Goal: Find specific page/section: Find specific page/section

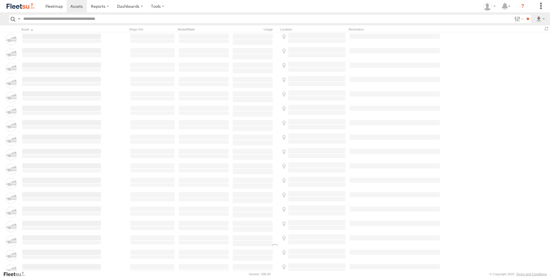
click at [34, 19] on input "text" at bounding box center [266, 19] width 491 height 8
type input "*****"
click at [525, 15] on input "**" at bounding box center [528, 19] width 7 height 8
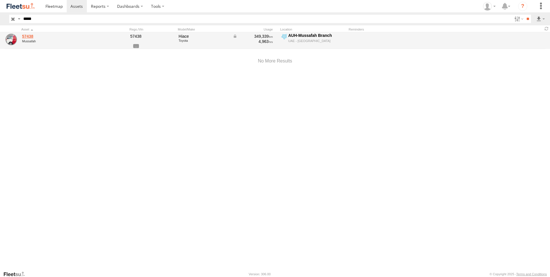
click at [26, 35] on link "57438" at bounding box center [61, 36] width 79 height 5
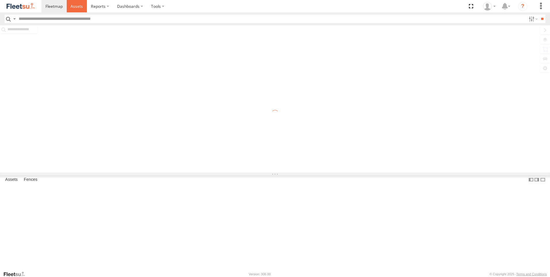
click at [77, 8] on span at bounding box center [76, 5] width 12 height 5
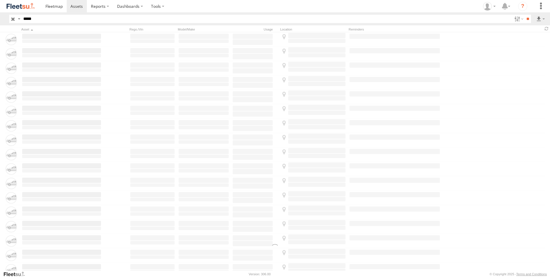
click at [59, 18] on input "*****" at bounding box center [266, 19] width 491 height 8
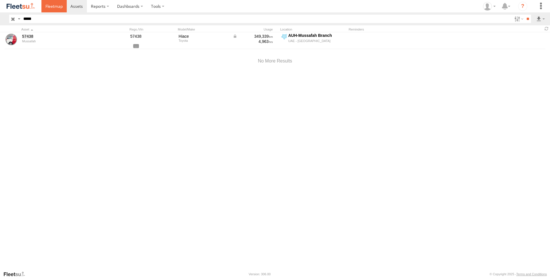
click at [54, 5] on span at bounding box center [53, 5] width 17 height 5
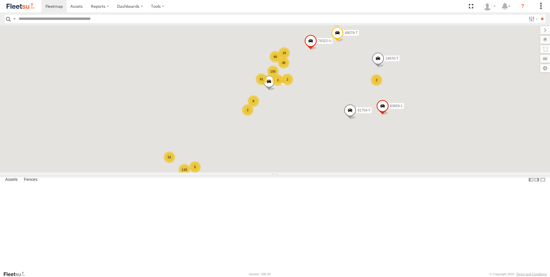
click at [43, 22] on input "text" at bounding box center [271, 19] width 510 height 8
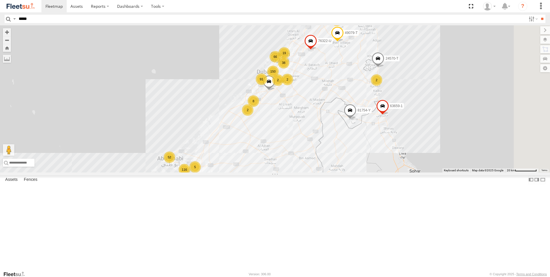
type input "*****"
click at [539, 15] on input "**" at bounding box center [542, 19] width 7 height 8
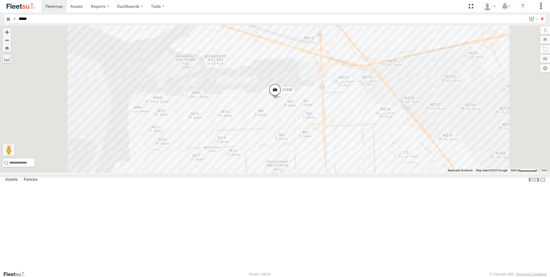
click at [5, 19] on input "button" at bounding box center [8, 19] width 7 height 8
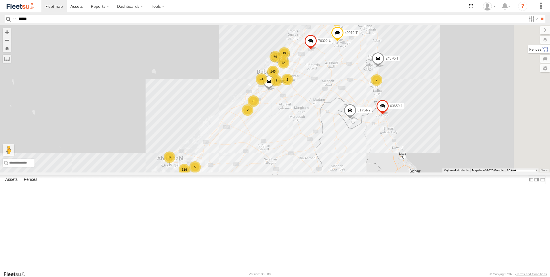
click at [543, 48] on label at bounding box center [539, 49] width 22 height 8
click at [529, 39] on label at bounding box center [539, 40] width 21 height 8
click at [0, 0] on label at bounding box center [0, 0] width 0 height 0
click at [0, 0] on span "Fences" at bounding box center [0, 0] width 0 height 0
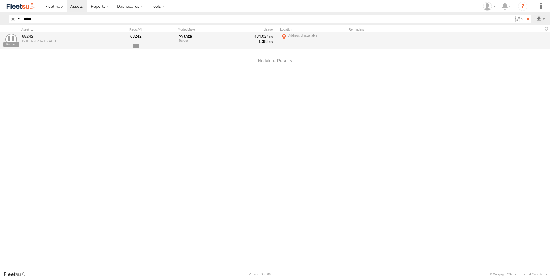
click at [12, 19] on input "button" at bounding box center [12, 19] width 7 height 8
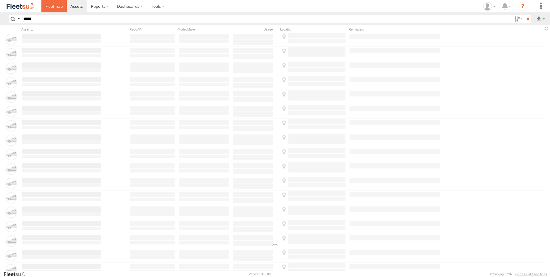
click at [54, 9] on link at bounding box center [53, 6] width 25 height 12
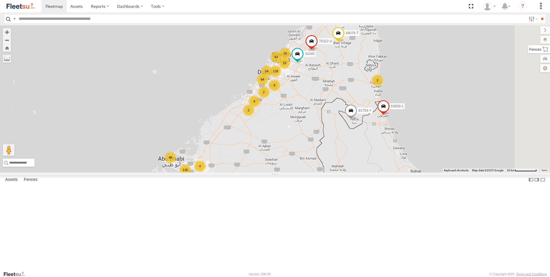
click at [543, 52] on label at bounding box center [539, 49] width 22 height 8
click at [529, 38] on label at bounding box center [539, 40] width 21 height 8
click at [0, 0] on label at bounding box center [0, 0] width 0 height 0
click at [342, 159] on div "128 64 24 130 94 8 5 48 12 76322-U 4 19 2 3 2 33 63659-1 93668 24 4 12 31040 81…" at bounding box center [275, 98] width 550 height 147
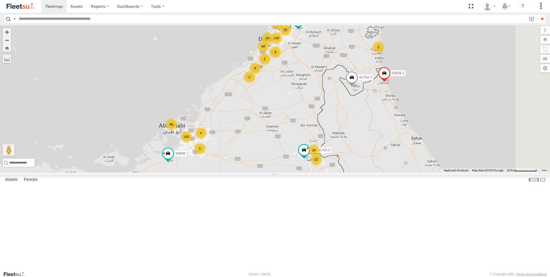
drag, startPoint x: 330, startPoint y: 201, endPoint x: 331, endPoint y: 163, distance: 38.6
click at [331, 163] on div "128 64 24 130 94 8 5 48 12 76322-U 4 19 2 3 2 33 63659-1 93668 24 4 12 31040 81…" at bounding box center [275, 98] width 550 height 147
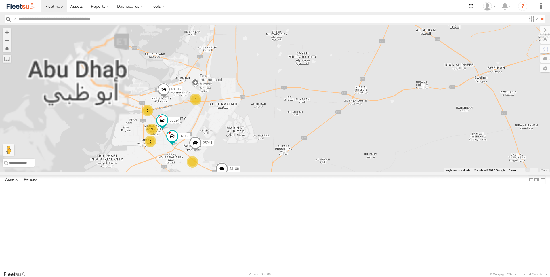
drag, startPoint x: 298, startPoint y: 184, endPoint x: 384, endPoint y: 159, distance: 88.7
click at [384, 159] on div "76322-U 63659-1 93668 31040 81754-Y 49079-T 56282-AD-2 2 4 3 87986 2 3 60324 25…" at bounding box center [275, 98] width 550 height 147
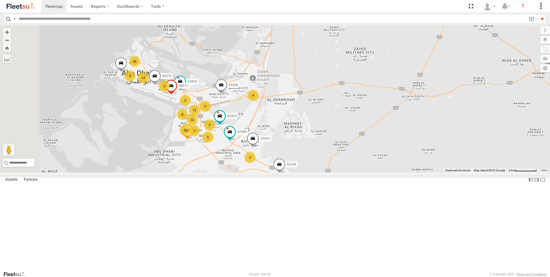
drag, startPoint x: 314, startPoint y: 178, endPoint x: 375, endPoint y: 174, distance: 61.1
click at [375, 172] on div "76322-U 63659-1 93668 31040 81754-Y 49079-T 56282-AD-2 2 4 3 87986 2 5 60324 25…" at bounding box center [275, 98] width 550 height 147
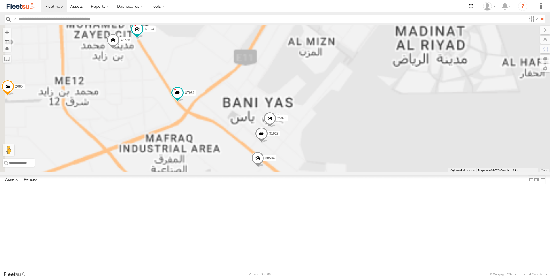
drag, startPoint x: 306, startPoint y: 191, endPoint x: 352, endPoint y: 202, distance: 47.7
click at [352, 172] on div "76322-U 63659-1 93668 31040 81754-Y 49079-T 56282-AD-2 87986 60324 25941 53186 …" at bounding box center [275, 98] width 550 height 147
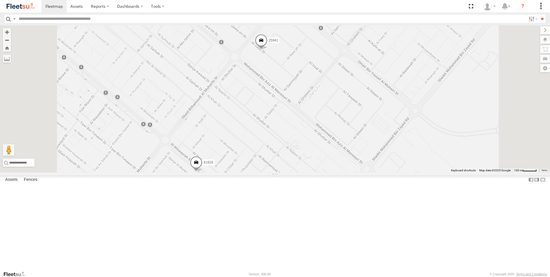
click at [268, 49] on span at bounding box center [261, 42] width 13 height 16
click at [319, 134] on div "76322-U 63659-1 93668 31040 81754-Y 49079-T 56282-AD-2 87986 60324 25941 53186 …" at bounding box center [275, 98] width 550 height 147
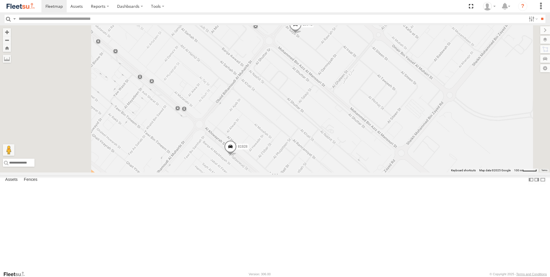
drag, startPoint x: 317, startPoint y: 149, endPoint x: 354, endPoint y: 132, distance: 41.3
click at [354, 132] on div "76322-U 63659-1 93668 31040 81754-Y 49079-T 56282-AD-2 87986 60324 25941 53186 …" at bounding box center [275, 98] width 550 height 147
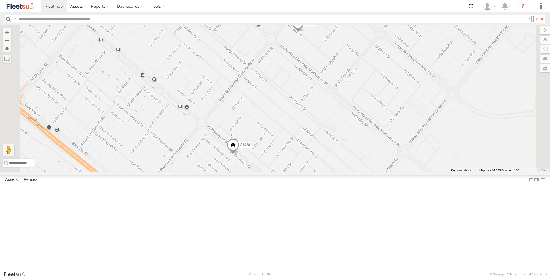
click at [239, 154] on span at bounding box center [233, 146] width 13 height 16
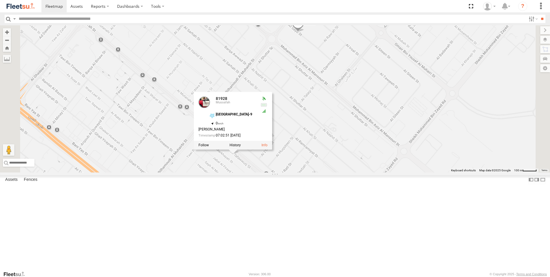
click at [400, 172] on div "76322-U 63659-1 93668 31040 81754-Y 49079-T 56282-AD-2 87986 60324 25941 53186 …" at bounding box center [275, 98] width 550 height 147
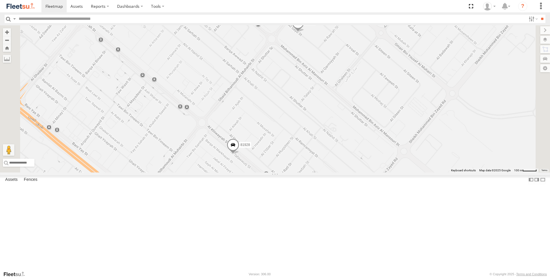
click at [239, 154] on span at bounding box center [233, 146] width 13 height 16
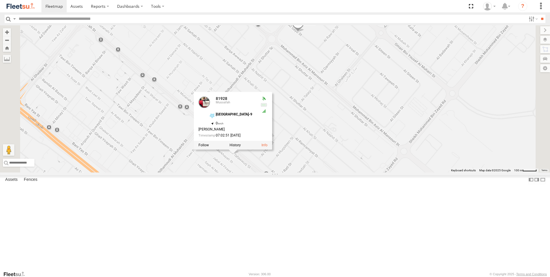
click at [383, 163] on div "76322-U 63659-1 93668 31040 81754-Y 49079-T 56282-AD-2 87986 60324 25941 53186 …" at bounding box center [275, 98] width 550 height 147
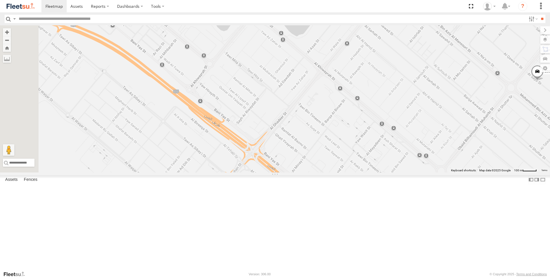
drag, startPoint x: 309, startPoint y: 141, endPoint x: 353, endPoint y: 182, distance: 60.5
click at [353, 172] on div "76322-U 63659-1 93668 31040 81754-Y 49079-T 56282-AD-2 87986 60324 25941 53186 …" at bounding box center [275, 98] width 550 height 147
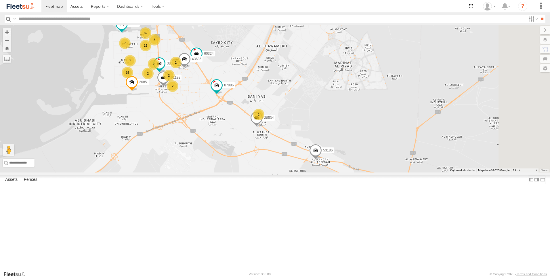
drag, startPoint x: 350, startPoint y: 198, endPoint x: 333, endPoint y: 185, distance: 21.8
click at [333, 172] on div "76322-U 63659-1 93668 31040 81754-Y 49079-T 56282-AD-2 87986 60324 53186 63186 …" at bounding box center [275, 98] width 550 height 147
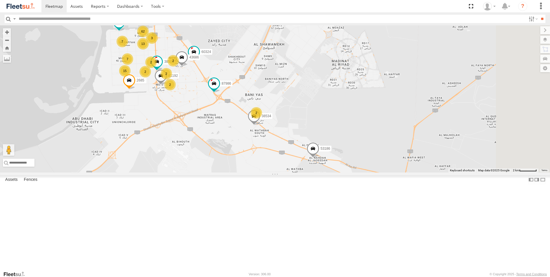
click at [319, 157] on span at bounding box center [313, 150] width 13 height 16
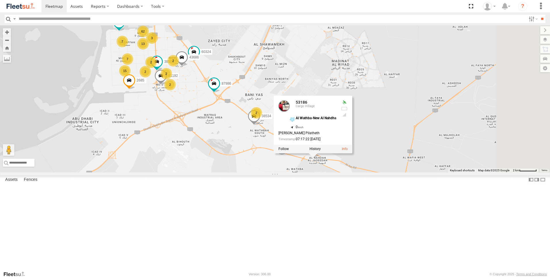
click at [327, 172] on div "76322-U 63659-1 93668 31040 81754-Y 49079-T 56282-AD-2 87986 60324 53186 63186 …" at bounding box center [275, 98] width 550 height 147
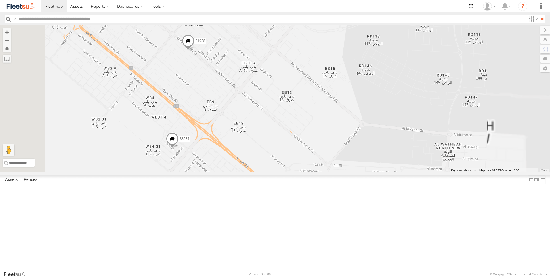
click at [179, 148] on span at bounding box center [172, 140] width 13 height 16
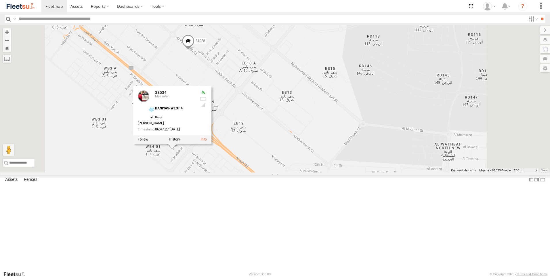
click at [249, 172] on div "76322-U 63659-1 93668 31040 81754-Y 49079-T 56282-AD-2 87986 60324 53186 63186 …" at bounding box center [275, 98] width 550 height 147
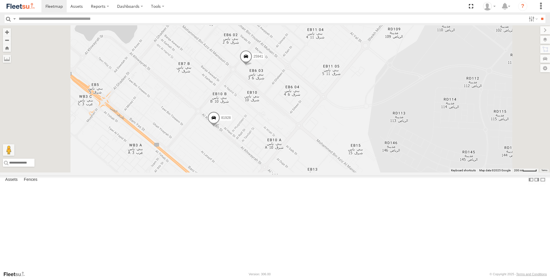
drag, startPoint x: 293, startPoint y: 153, endPoint x: 315, endPoint y: 222, distance: 72.8
click at [315, 172] on div "76322-U 63659-1 93668 31040 81754-Y 49079-T 56282-AD-2 87986 60324 53186 63186 …" at bounding box center [275, 98] width 550 height 147
click at [220, 127] on span at bounding box center [213, 119] width 13 height 16
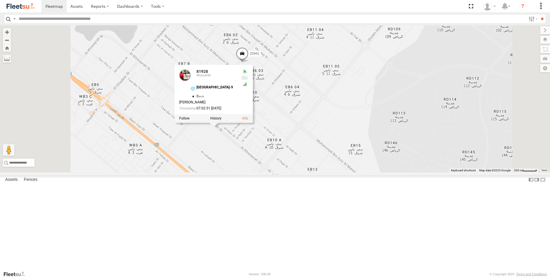
click at [291, 172] on div "76322-U 63659-1 93668 31040 81754-Y 49079-T 56282-AD-2 87986 60324 53186 63186 …" at bounding box center [275, 98] width 550 height 147
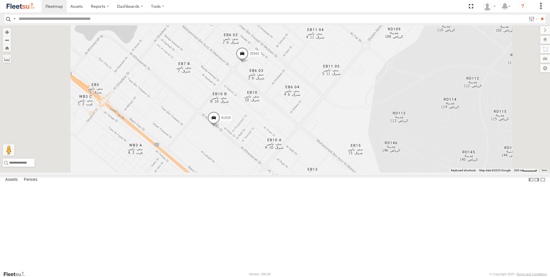
click at [249, 62] on span at bounding box center [242, 55] width 13 height 16
click at [309, 148] on div "76322-U 63659-1 93668 31040 81754-Y 49079-T 56282-AD-2 87986 60324 53186 63186 …" at bounding box center [275, 98] width 550 height 147
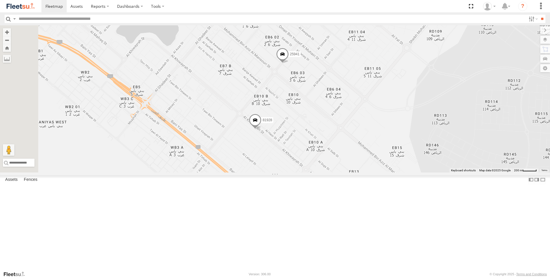
drag, startPoint x: 307, startPoint y: 159, endPoint x: 353, endPoint y: 162, distance: 45.8
click at [353, 162] on div "76322-U 63659-1 93668 31040 81754-Y 49079-T 56282-AD-2 87986 60324 53186 63186 …" at bounding box center [275, 98] width 550 height 147
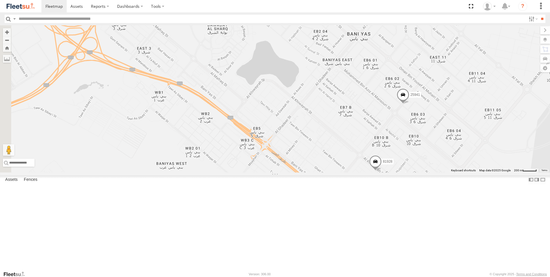
drag, startPoint x: 302, startPoint y: 167, endPoint x: 386, endPoint y: 191, distance: 87.3
click at [386, 172] on div "76322-U 63659-1 93668 31040 81754-Y 49079-T 56282-AD-2 87986 60324 53186 63186 …" at bounding box center [275, 98] width 550 height 147
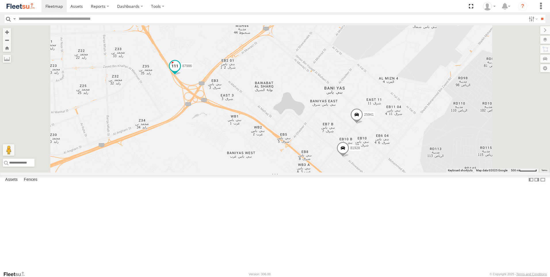
click at [180, 71] on span at bounding box center [175, 66] width 10 height 10
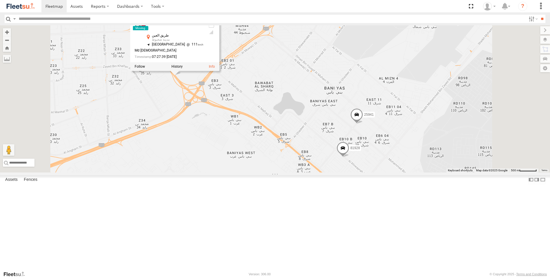
click at [263, 172] on div "76322-U 63659-1 93668 31040 81754-Y 49079-T 56282-AD-2 87986 60324 53186 63186 …" at bounding box center [275, 98] width 550 height 147
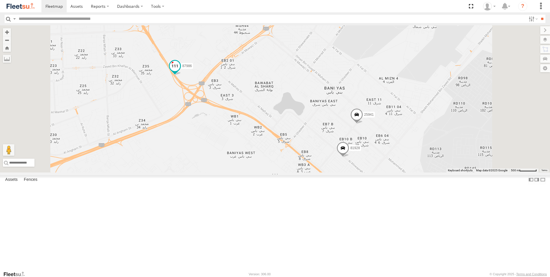
click at [180, 71] on span at bounding box center [175, 66] width 10 height 10
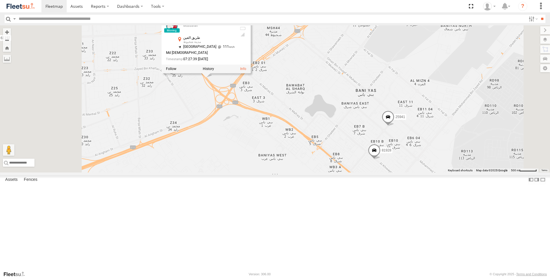
drag, startPoint x: 272, startPoint y: 181, endPoint x: 304, endPoint y: 184, distance: 32.6
click at [304, 172] on div "76322-U 63659-1 93668 31040 81754-Y 49079-T 56282-AD-2 87986 60324 53186 63186 …" at bounding box center [275, 98] width 550 height 147
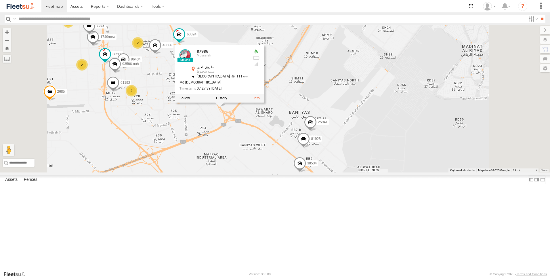
click at [304, 172] on div "76322-U 63659-1 93668 31040 81754-Y 49079-T 56282-AD-2 87986 60324 53186 63186 …" at bounding box center [275, 98] width 550 height 147
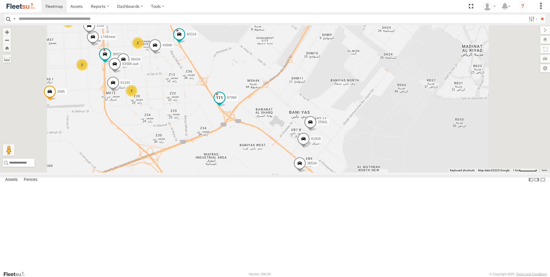
click at [225, 103] on span at bounding box center [219, 97] width 10 height 10
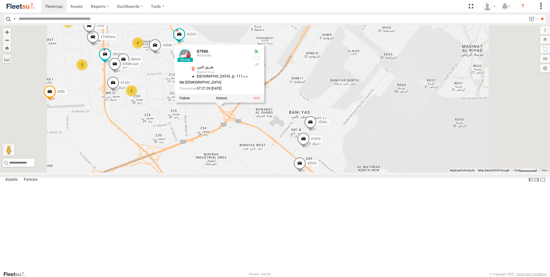
click at [305, 172] on div "76322-U 63659-1 93668 31040 81754-Y 49079-T 56282-AD-2 87986 60324 53186 63186 …" at bounding box center [275, 98] width 550 height 147
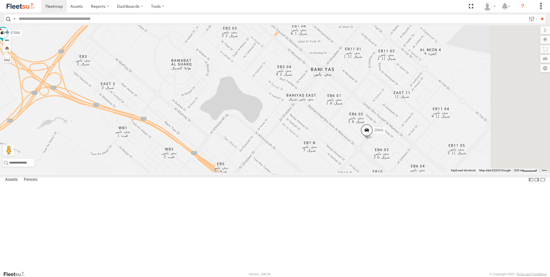
drag, startPoint x: 360, startPoint y: 180, endPoint x: 334, endPoint y: 202, distance: 33.9
click at [334, 172] on div "76322-U 63659-1 93668 31040 81754-Y 49079-T 56282-AD-2 87986 60324 53186 63186 …" at bounding box center [275, 98] width 550 height 147
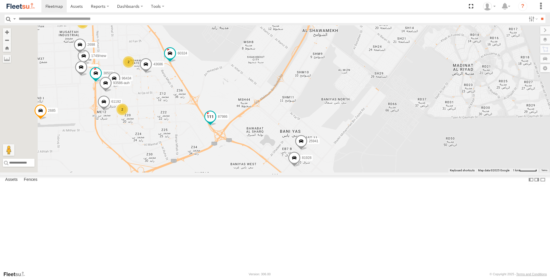
drag, startPoint x: 301, startPoint y: 165, endPoint x: 373, endPoint y: 199, distance: 80.1
click at [374, 172] on div "76322-U 63659-1 93668 31040 81754-Y 49079-T 56282-AD-2 87986 60324 53186 63186 …" at bounding box center [275, 98] width 550 height 147
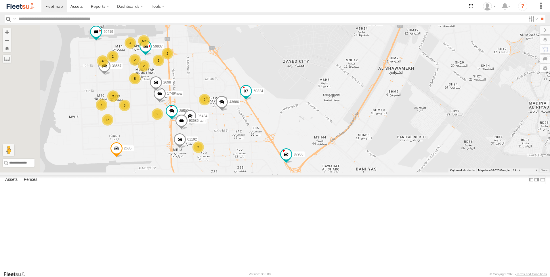
click at [251, 96] on span at bounding box center [246, 91] width 10 height 10
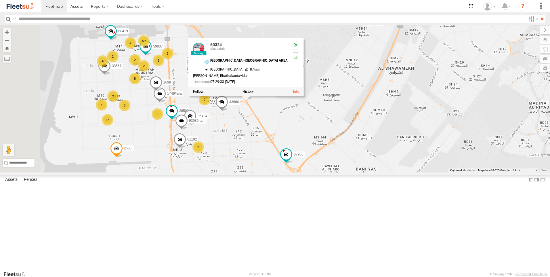
click at [173, 59] on div "2" at bounding box center [168, 54] width 12 height 12
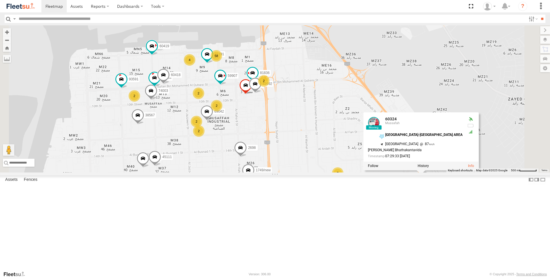
drag, startPoint x: 319, startPoint y: 201, endPoint x: 349, endPoint y: 176, distance: 39.3
click at [349, 172] on div "76322-U 63659-1 93668 31040 81754-Y 49079-T 56282-AD-2 87986 60324 53186 63186 …" at bounding box center [275, 98] width 550 height 147
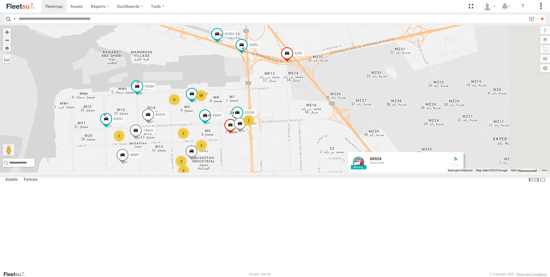
drag, startPoint x: 385, startPoint y: 149, endPoint x: 369, endPoint y: 191, distance: 45.0
click at [369, 172] on div "76322-U 63659-1 93668 31040 81754-Y 49079-T 56282-AD-2 87986 60324 53186 63186 …" at bounding box center [275, 98] width 550 height 147
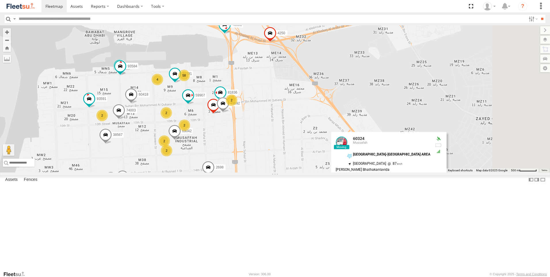
drag, startPoint x: 372, startPoint y: 189, endPoint x: 315, endPoint y: 128, distance: 83.3
click at [315, 128] on div "76322-U 63659-1 93668 31040 81754-Y 49079-T 56282-AD-2 87986 60324 53186 63186 …" at bounding box center [275, 98] width 550 height 147
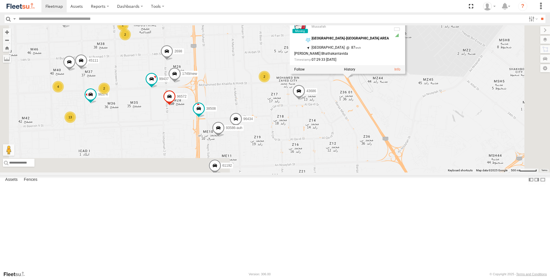
drag, startPoint x: 327, startPoint y: 218, endPoint x: 322, endPoint y: 131, distance: 87.0
click at [322, 131] on div "76322-U 63659-1 93668 31040 81754-Y 49079-T 56282-AD-2 87986 60324 53186 63186 …" at bounding box center [275, 98] width 550 height 147
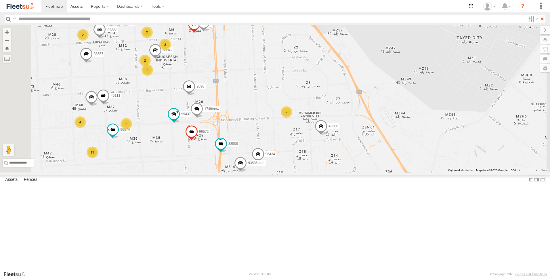
drag, startPoint x: 346, startPoint y: 206, endPoint x: 391, endPoint y: 289, distance: 94.2
click at [391, 276] on html at bounding box center [275, 138] width 550 height 277
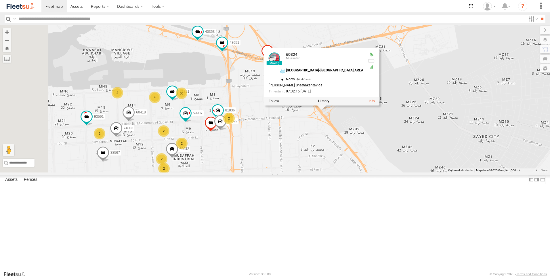
drag, startPoint x: 368, startPoint y: 157, endPoint x: 363, endPoint y: 209, distance: 52.0
click at [363, 172] on div "76322-U 63659-1 93668 31040 81754-Y 49079-T 56282-AD-2 87986 60324 53186 63186 …" at bounding box center [275, 98] width 550 height 147
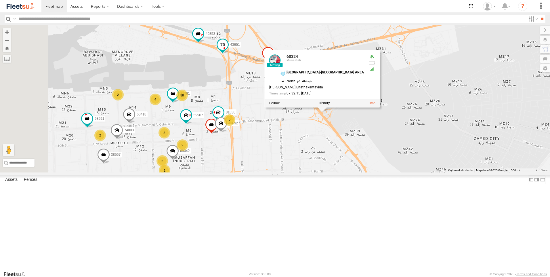
click at [228, 50] on span at bounding box center [223, 44] width 10 height 10
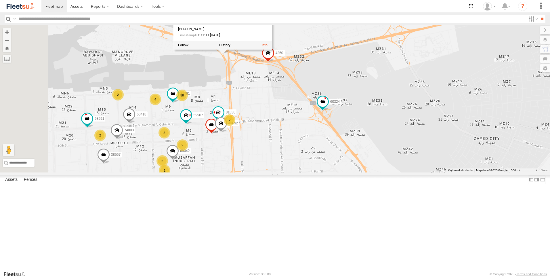
click at [290, 117] on div "76322-U 63659-1 93668 31040 81754-Y 49079-T 56282-AD-2 87986 60324 53186 63186 …" at bounding box center [275, 98] width 550 height 147
click at [203, 39] on span at bounding box center [198, 33] width 10 height 10
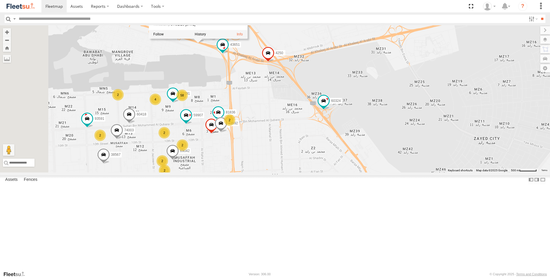
click at [340, 146] on div "76322-U 63659-1 93668 31040 81754-Y 49079-T 56282-AD-2 87986 60324 53186 63186 …" at bounding box center [275, 98] width 550 height 147
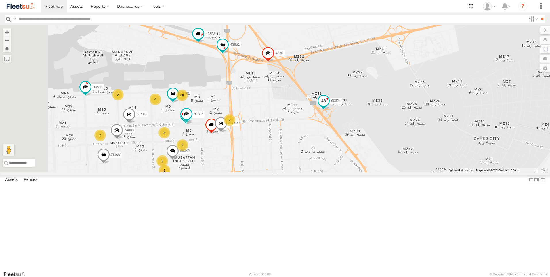
click at [329, 106] on span at bounding box center [324, 101] width 10 height 10
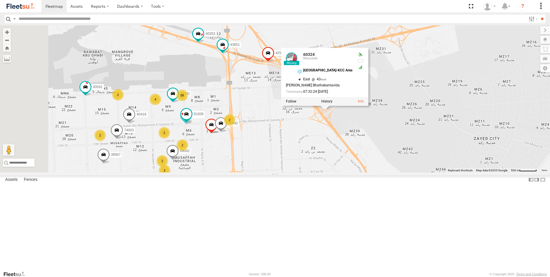
click at [361, 172] on div "76322-U 63659-1 93668 31040 81754-Y 49079-T 56282-AD-2 87986 60324 53186 63186 …" at bounding box center [275, 98] width 550 height 147
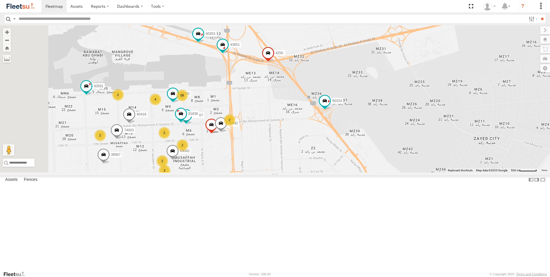
drag, startPoint x: 365, startPoint y: 203, endPoint x: 354, endPoint y: 187, distance: 19.2
click at [354, 172] on div "76322-U 63659-1 93668 31040 81754-Y 49079-T 56282-AD-2 87986 60324 53186 63186 …" at bounding box center [275, 98] width 550 height 147
drag, startPoint x: 354, startPoint y: 187, endPoint x: 350, endPoint y: 177, distance: 10.4
click at [350, 172] on div "76322-U 63659-1 93668 31040 81754-Y 49079-T 56282-AD-2 87986 60324 53186 63186 …" at bounding box center [275, 98] width 550 height 147
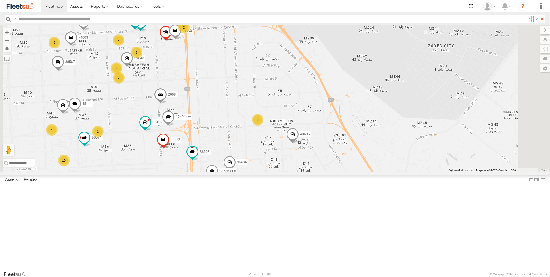
drag, startPoint x: 368, startPoint y: 220, endPoint x: 329, endPoint y: 141, distance: 87.9
click at [329, 141] on div "76322-U 63659-1 93668 31040 81754-Y 49079-T 56282-AD-2 87986 60324 53186 63186 …" at bounding box center [275, 98] width 550 height 147
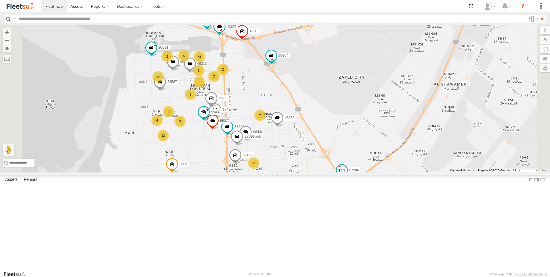
click at [347, 175] on span at bounding box center [342, 170] width 10 height 10
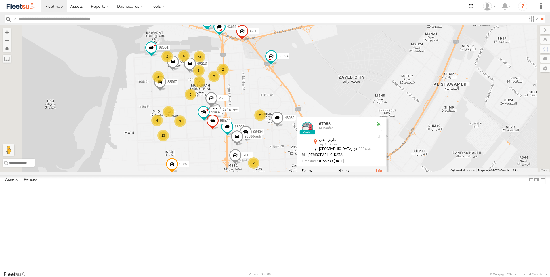
click at [350, 172] on div "76322-U 63659-1 93668 31040 81754-Y 49079-T 56282-AD-2 87986 60324 53186 63186 …" at bounding box center [275, 98] width 550 height 147
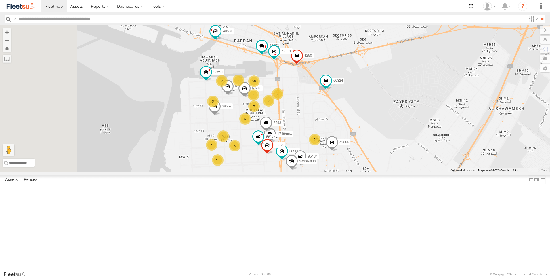
drag, startPoint x: 353, startPoint y: 201, endPoint x: 409, endPoint y: 227, distance: 61.8
click at [409, 172] on div "76322-U 63659-1 93668 31040 81754-Y 49079-T 56282-AD-2 87986 60324 53186 63186 …" at bounding box center [275, 98] width 550 height 147
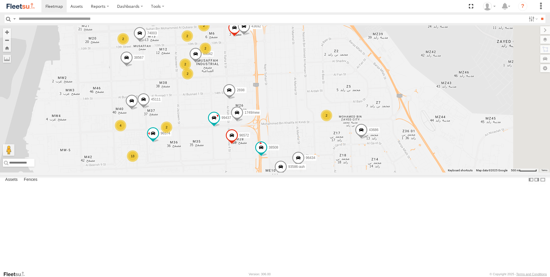
drag, startPoint x: 319, startPoint y: 215, endPoint x: 293, endPoint y: 206, distance: 26.6
click at [293, 172] on div "76322-U 63659-1 93668 31040 81754-Y 49079-T 56282-AD-2 87986 60324 53186 63186 …" at bounding box center [275, 98] width 550 height 147
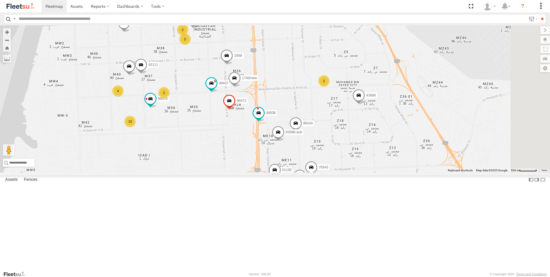
drag, startPoint x: 314, startPoint y: 247, endPoint x: 321, endPoint y: 205, distance: 42.2
click at [312, 172] on div "76322-U 63659-1 93668 31040 81754-Y 49079-T 56282-AD-2 87986 60324 53186 63186 …" at bounding box center [275, 98] width 550 height 147
click at [302, 132] on span at bounding box center [296, 125] width 13 height 16
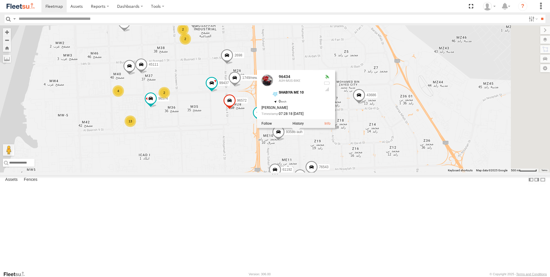
click at [285, 141] on span at bounding box center [278, 133] width 13 height 16
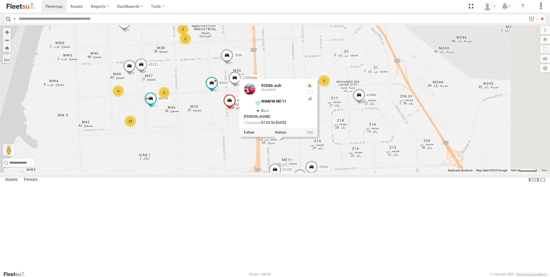
click at [281, 179] on span at bounding box center [275, 171] width 13 height 16
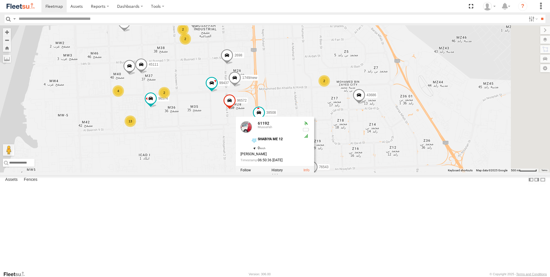
click at [360, 172] on div "76322-U 63659-1 93668 31040 81754-Y 49079-T 56282-AD-2 87986 60324 53186 63186 …" at bounding box center [275, 98] width 550 height 147
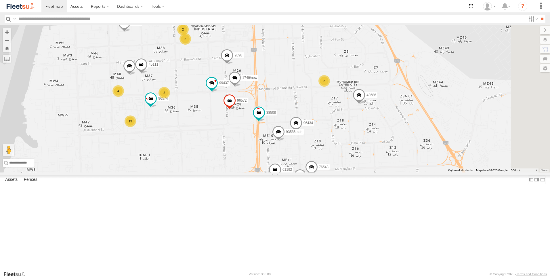
click at [306, 184] on span at bounding box center [300, 177] width 13 height 16
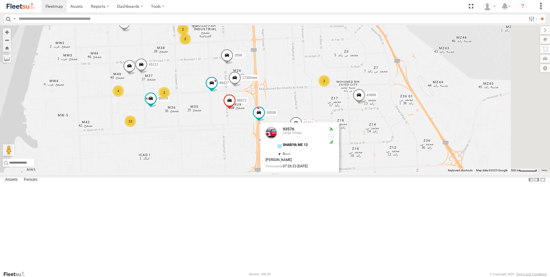
click at [424, 172] on div "76322-U 63659-1 93668 31040 81754-Y 49079-T 56282-AD-2 87986 60324 53186 63186 …" at bounding box center [275, 98] width 550 height 147
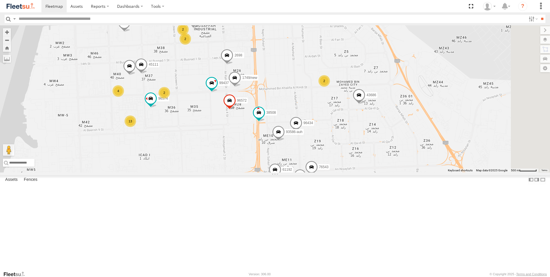
click at [318, 176] on span at bounding box center [311, 168] width 13 height 16
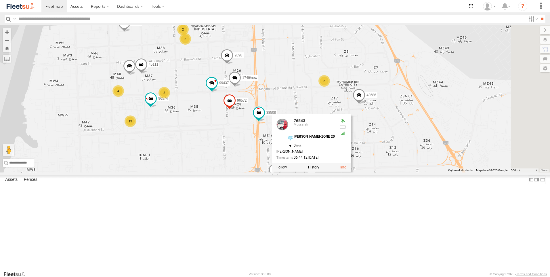
click at [390, 172] on div "76322-U 63659-1 93668 31040 81754-Y 49079-T 56282-AD-2 87986 60324 53186 63186 …" at bounding box center [275, 98] width 550 height 147
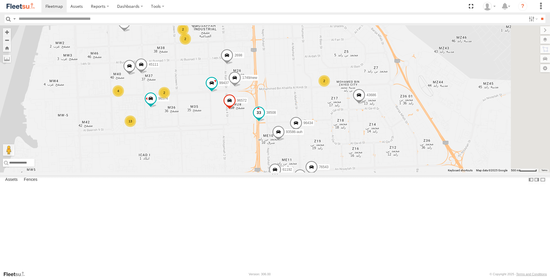
click at [264, 117] on span at bounding box center [259, 112] width 10 height 10
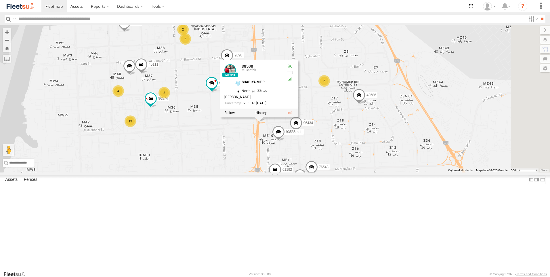
click at [280, 172] on div "76322-U 63659-1 93668 31040 81754-Y 49079-T 56282-AD-2 87986 60324 53186 63186 …" at bounding box center [275, 98] width 550 height 147
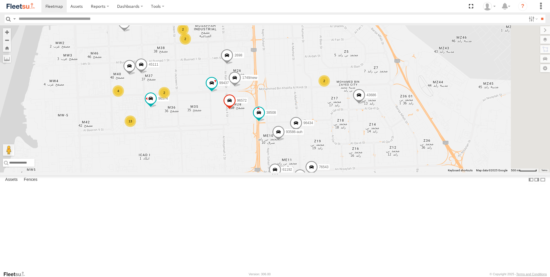
click at [236, 110] on span at bounding box center [229, 102] width 13 height 16
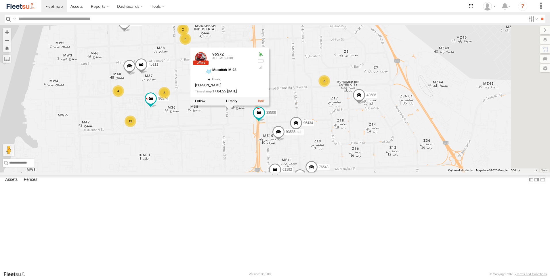
click at [299, 172] on div "76322-U 63659-1 93668 31040 81754-Y 49079-T 56282-AD-2 87986 60324 53186 63186 …" at bounding box center [275, 98] width 550 height 147
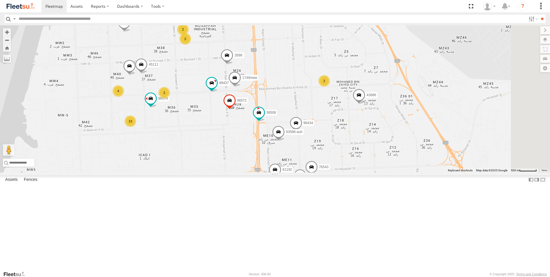
click at [241, 87] on span at bounding box center [234, 79] width 13 height 16
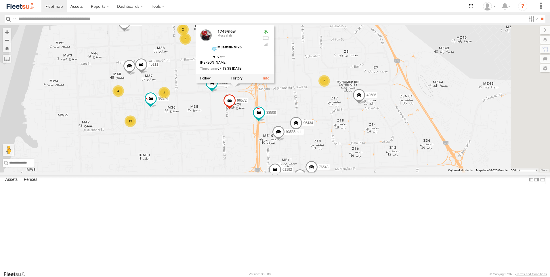
click at [308, 172] on div "76322-U 63659-1 93668 31040 81754-Y 49079-T 56282-AD-2 87986 60324 53186 63186 …" at bounding box center [275, 98] width 550 height 147
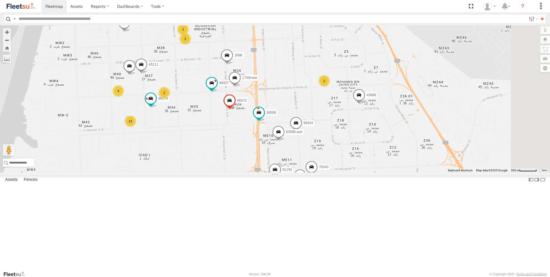
click at [233, 64] on span at bounding box center [227, 57] width 13 height 16
click at [297, 172] on div "76322-U 63659-1 93668 31040 81754-Y 49079-T 56282-AD-2 87986 60324 53186 63186 …" at bounding box center [275, 98] width 550 height 147
click at [217, 88] on span at bounding box center [212, 83] width 10 height 10
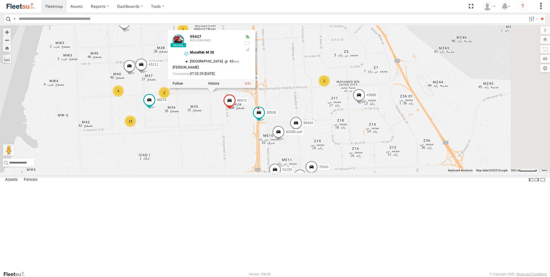
click at [281, 172] on div "76322-U 63659-1 93668 31040 81754-Y 49079-T 56282-AD-2 87986 60324 53186 63186 …" at bounding box center [275, 98] width 550 height 147
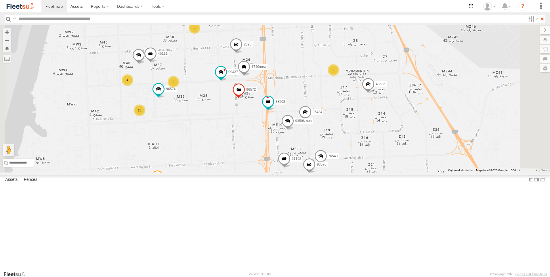
drag, startPoint x: 271, startPoint y: 217, endPoint x: 284, endPoint y: 203, distance: 18.8
click at [284, 172] on div "76322-U 63659-1 93668 31040 81754-Y 49079-T 56282-AD-2 87986 60324 53186 63186 …" at bounding box center [275, 98] width 550 height 147
click at [164, 186] on span at bounding box center [157, 178] width 13 height 16
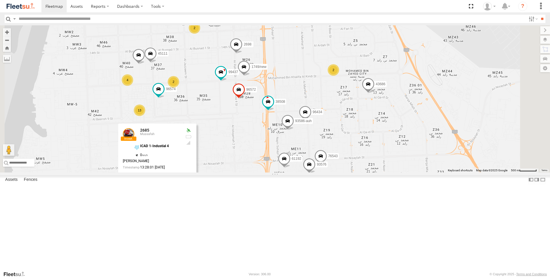
click at [290, 172] on div "76322-U 63659-1 93668 31040 81754-Y 49079-T 56282-AD-2 87986 60324 53186 63186 …" at bounding box center [275, 98] width 550 height 147
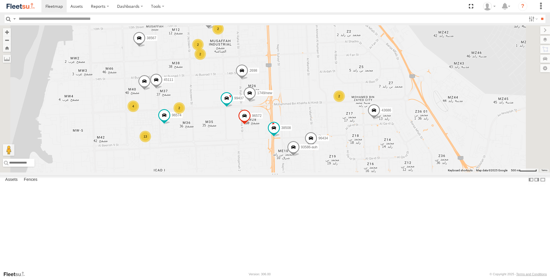
drag, startPoint x: 295, startPoint y: 180, endPoint x: 302, endPoint y: 222, distance: 43.0
click at [302, 172] on div "76322-U 63659-1 93668 31040 81754-Y 49079-T 56282-AD-2 87986 60324 53186 63186 …" at bounding box center [275, 98] width 550 height 147
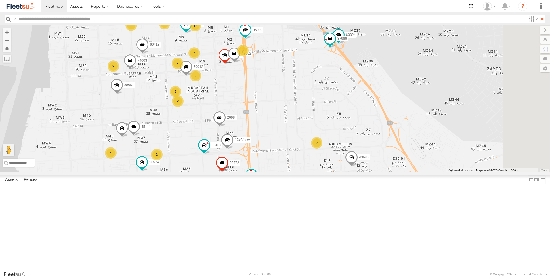
drag, startPoint x: 300, startPoint y: 189, endPoint x: 278, endPoint y: 224, distance: 41.8
click at [278, 172] on div "76322-U 63659-1 93668 31040 81754-Y 49079-T 56282-AD-2 87986 60324 53186 63186 …" at bounding box center [275, 98] width 550 height 147
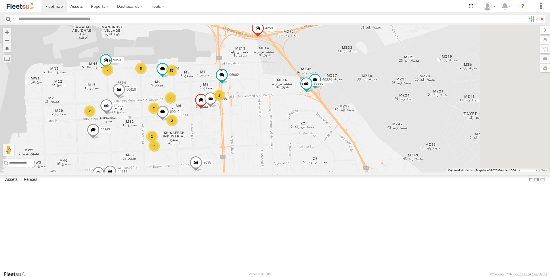
drag, startPoint x: 336, startPoint y: 172, endPoint x: 320, endPoint y: 204, distance: 35.9
click at [320, 172] on div "76322-U 63659-1 93668 31040 81754-Y 49079-T 56282-AD-2 87986 60324 53186 63186 …" at bounding box center [275, 98] width 550 height 147
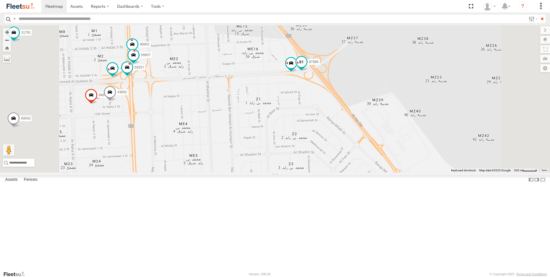
click at [307, 67] on span at bounding box center [301, 62] width 10 height 10
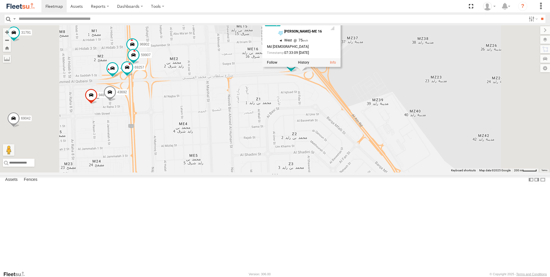
click at [365, 154] on div "76322-U 63659-1 93668 31040 81754-Y 49079-T 56282-AD-2 87986 60324 53186 63186 …" at bounding box center [275, 98] width 550 height 147
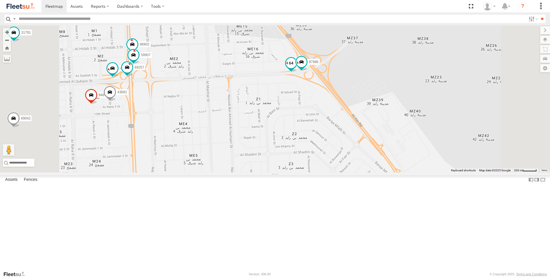
click at [296, 68] on span at bounding box center [291, 63] width 10 height 10
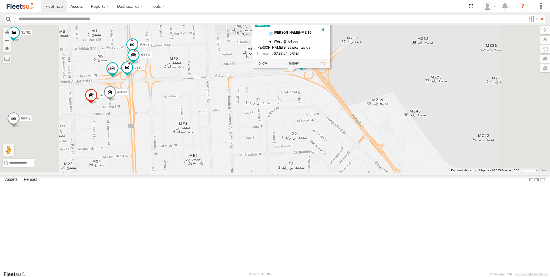
click at [358, 154] on div "76322-U 63659-1 93668 31040 81754-Y 49079-T 56282-AD-2 87986 60324 53186 63186 …" at bounding box center [275, 98] width 550 height 147
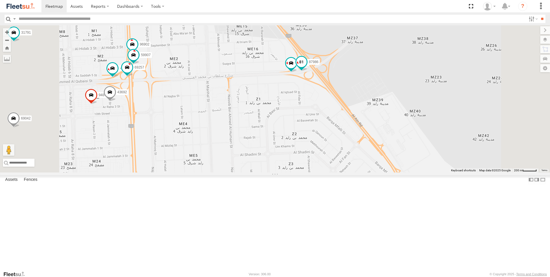
click at [307, 67] on span at bounding box center [301, 62] width 10 height 10
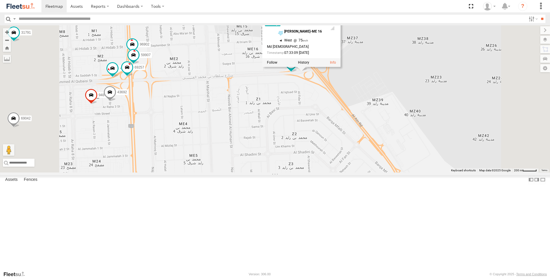
click at [352, 165] on div "76322-U 63659-1 93668 31040 81754-Y 49079-T 56282-AD-2 87986 60324 53186 63186 …" at bounding box center [275, 98] width 550 height 147
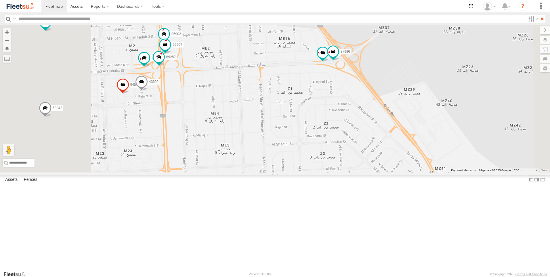
drag, startPoint x: 344, startPoint y: 176, endPoint x: 369, endPoint y: 171, distance: 25.1
click at [369, 171] on div "76322-U 63659-1 93668 31040 81754-Y 49079-T 56282-AD-2 87986 60324 53186 63186 …" at bounding box center [275, 98] width 550 height 147
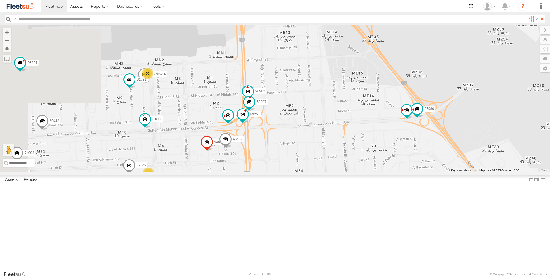
drag, startPoint x: 303, startPoint y: 168, endPoint x: 337, endPoint y: 194, distance: 42.9
click at [337, 172] on div "76322-U 63659-1 93668 31040 81754-Y 49079-T 56282-AD-2 87986 60324 53186 63186 …" at bounding box center [275, 98] width 550 height 147
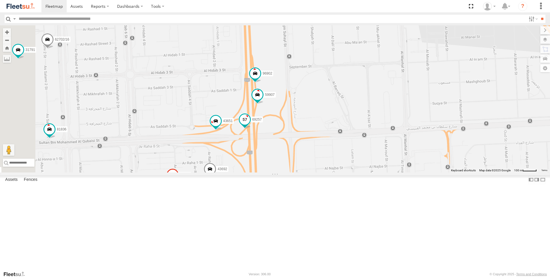
click at [250, 125] on span at bounding box center [245, 119] width 10 height 10
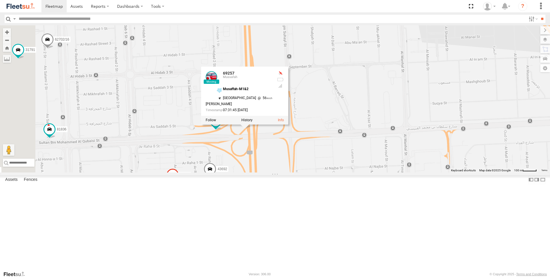
click at [346, 172] on div "76322-U 63659-1 93668 31040 81754-Y 49079-T 56282-AD-2 87986 60324 53186 63186 …" at bounding box center [275, 98] width 550 height 147
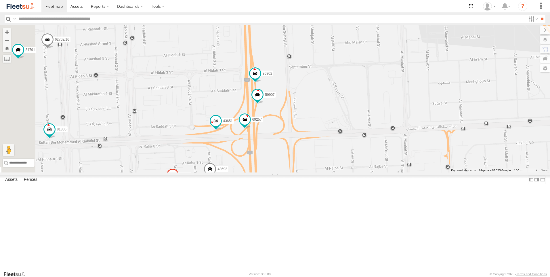
click at [222, 130] on span at bounding box center [215, 123] width 13 height 16
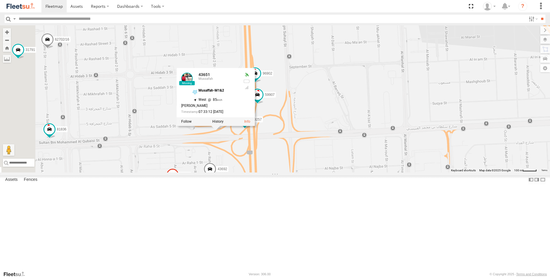
click at [352, 172] on div "76322-U 63659-1 93668 31040 81754-Y 49079-T 56282-AD-2 87986 60324 53186 63186 …" at bounding box center [275, 98] width 550 height 147
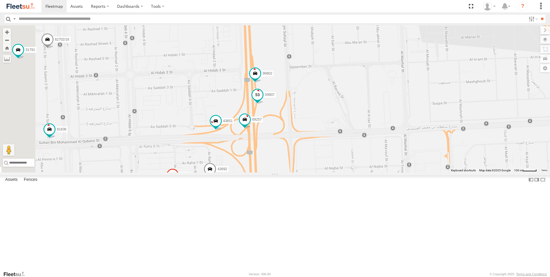
click at [264, 104] on span at bounding box center [257, 96] width 13 height 16
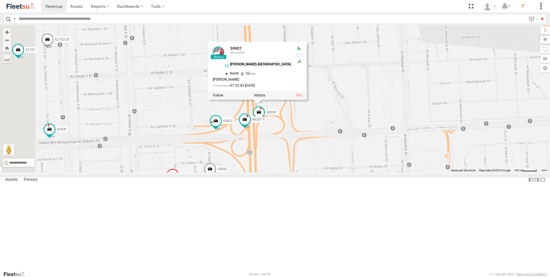
click at [355, 161] on div "76322-U 63659-1 93668 31040 81754-Y 49079-T 56282-AD-2 87986 60324 53186 63186 …" at bounding box center [275, 98] width 550 height 147
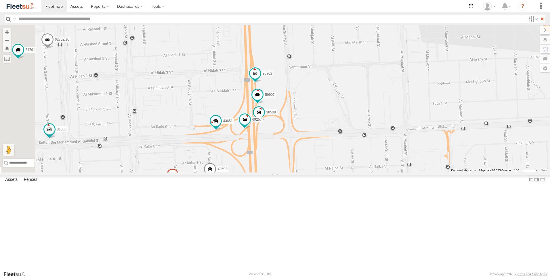
click at [260, 79] on span at bounding box center [255, 73] width 10 height 10
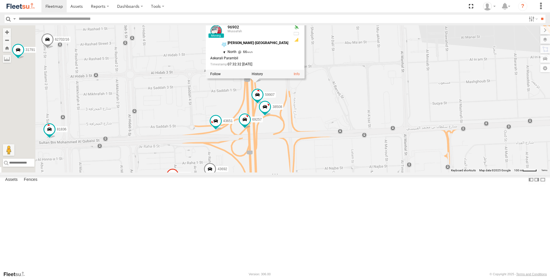
click at [384, 147] on div "76322-U 63659-1 93668 31040 81754-Y 49079-T 56282-AD-2 87986 60324 53186 63186 …" at bounding box center [275, 98] width 550 height 147
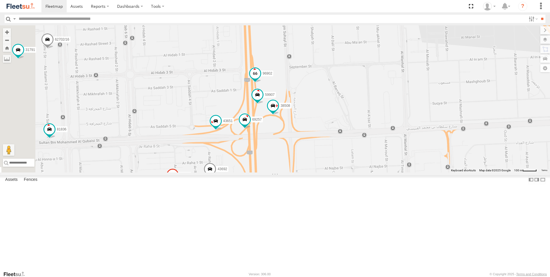
click at [260, 79] on span at bounding box center [255, 73] width 10 height 10
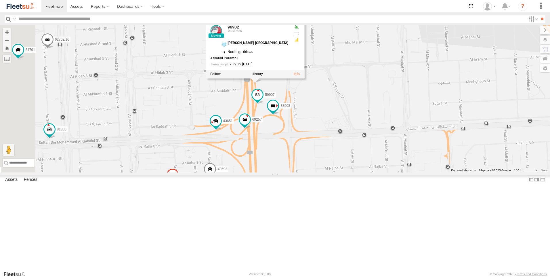
click at [263, 100] on span at bounding box center [257, 94] width 10 height 10
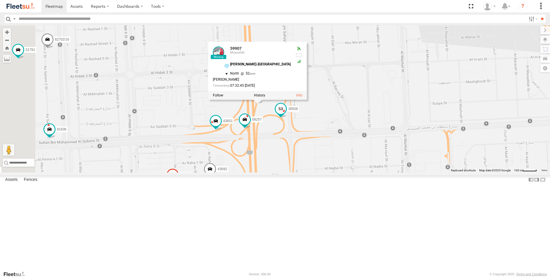
click at [344, 155] on div "76322-U 63659-1 93668 31040 81754-Y 49079-T 56282-AD-2 87986 60324 53186 63186 …" at bounding box center [275, 98] width 550 height 147
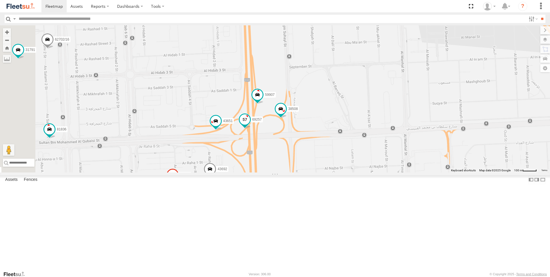
click at [250, 125] on span at bounding box center [245, 119] width 10 height 10
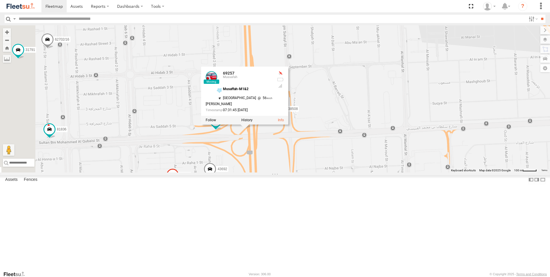
click at [299, 172] on div "76322-U 63659-1 93668 31040 81754-Y 49079-T 56282-AD-2 87986 60324 53186 63186 …" at bounding box center [275, 98] width 550 height 147
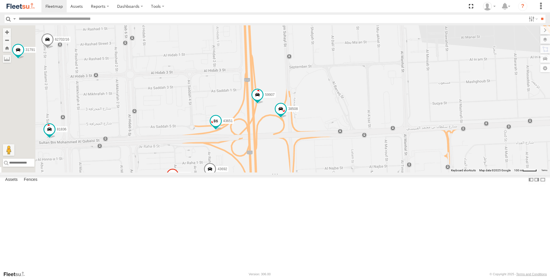
click at [221, 126] on span at bounding box center [216, 121] width 10 height 10
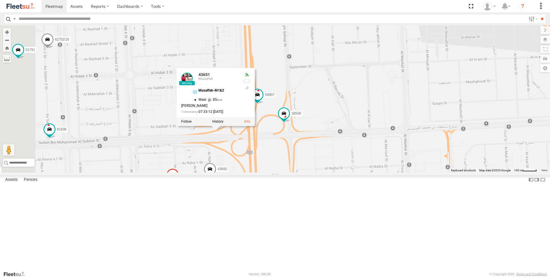
click at [351, 172] on div "76322-U 63659-1 93668 31040 81754-Y 49079-T 56282-AD-2 87986 60324 53186 63186 …" at bounding box center [275, 98] width 550 height 147
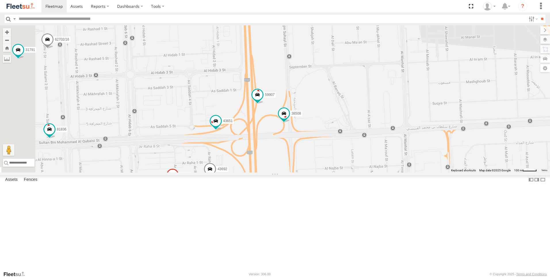
click at [351, 172] on div "76322-U 63659-1 93668 31040 81754-Y 49079-T 56282-AD-2 87986 60324 53186 63186 …" at bounding box center [275, 98] width 550 height 147
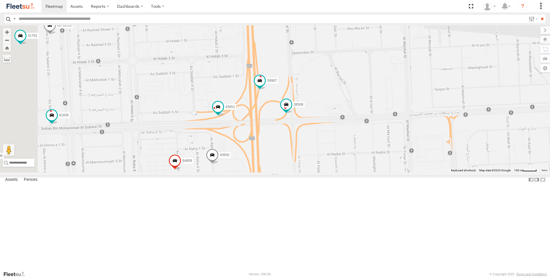
drag, startPoint x: 352, startPoint y: 200, endPoint x: 354, endPoint y: 184, distance: 16.3
click at [354, 172] on div "76322-U 63659-1 93668 31040 81754-Y 49079-T 56282-AD-2 87986 60324 53186 63186 …" at bounding box center [275, 98] width 550 height 147
click at [292, 109] on span at bounding box center [286, 104] width 10 height 10
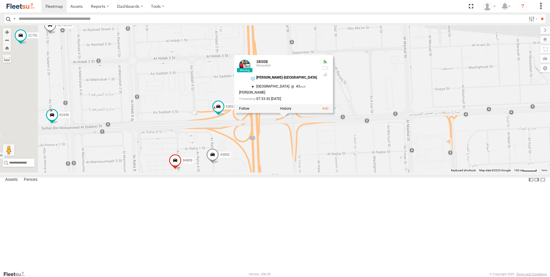
click at [357, 172] on div "76322-U 63659-1 93668 31040 81754-Y 49079-T 56282-AD-2 87986 60324 53186 63186 …" at bounding box center [275, 98] width 550 height 147
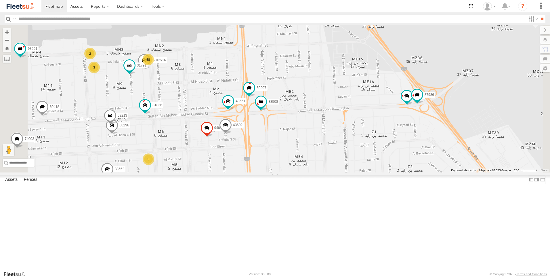
drag, startPoint x: 362, startPoint y: 219, endPoint x: 355, endPoint y: 209, distance: 11.7
click at [355, 172] on div "76322-U 63659-1 93668 31040 81754-Y 49079-T 56282-AD-2 87986 60324 53186 63186 …" at bounding box center [275, 98] width 550 height 147
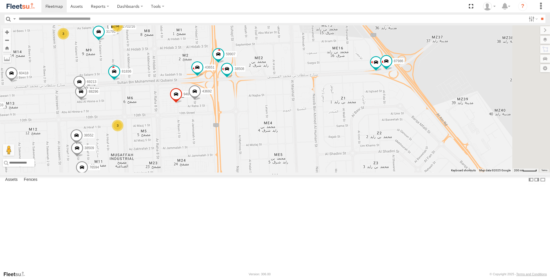
drag, startPoint x: 373, startPoint y: 233, endPoint x: 344, endPoint y: 201, distance: 43.4
click at [344, 172] on div "76322-U 63659-1 93668 31040 81754-Y 49079-T 56282-AD-2 87986 60324 53186 63186 …" at bounding box center [275, 98] width 550 height 147
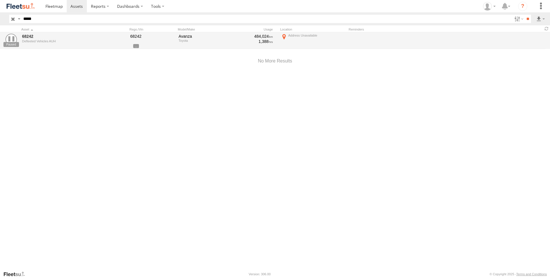
drag, startPoint x: 0, startPoint y: 0, endPoint x: 11, endPoint y: 18, distance: 20.9
click at [11, 18] on input "button" at bounding box center [12, 19] width 7 height 8
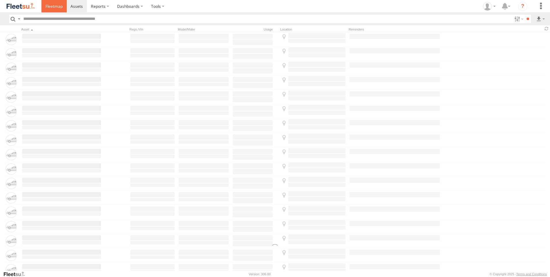
click at [62, 9] on link at bounding box center [53, 6] width 25 height 12
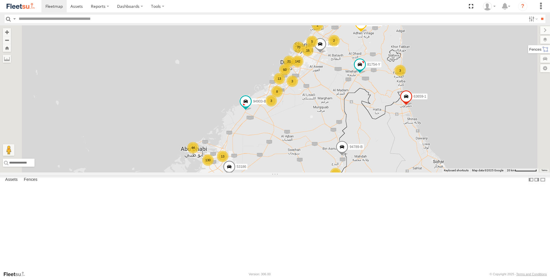
click at [548, 50] on label at bounding box center [539, 49] width 22 height 8
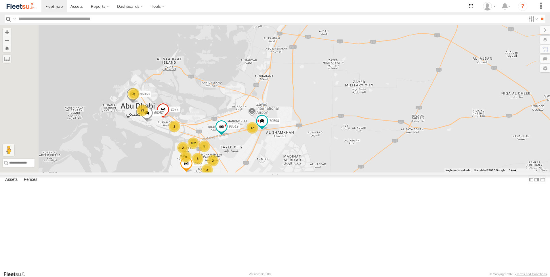
drag, startPoint x: 328, startPoint y: 193, endPoint x: 365, endPoint y: 165, distance: 46.6
click at [365, 165] on div "63659-1 93668 94903-B 31040 81754-Y 94789-B 53186 49079-T 102 9 29 12 5 70594 9…" at bounding box center [275, 98] width 550 height 147
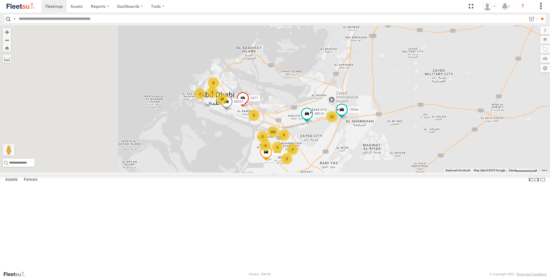
drag, startPoint x: 346, startPoint y: 191, endPoint x: 373, endPoint y: 187, distance: 27.0
click at [373, 172] on div "63659-1 93668 94903-B 31040 81754-Y 94789-B 53186 49079-T 102 9 29 12 5 70594 9…" at bounding box center [275, 98] width 550 height 147
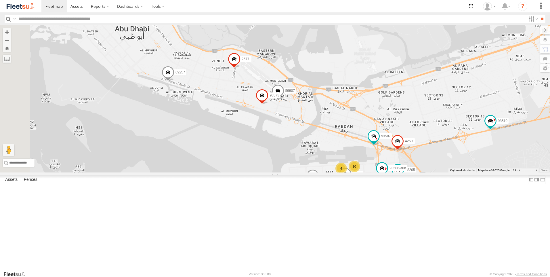
drag, startPoint x: 272, startPoint y: 162, endPoint x: 421, endPoint y: 201, distance: 154.3
click at [421, 172] on div "63659-1 93668 94903-B 31040 81754-Y 94789-B 53186 49079-T 70594 2677 69257 2685…" at bounding box center [275, 98] width 550 height 147
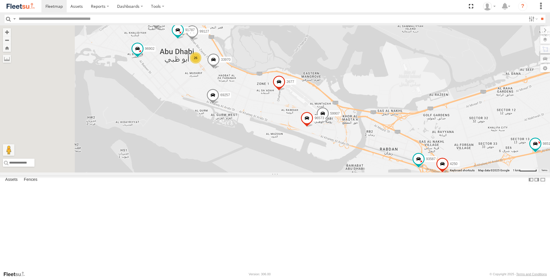
drag, startPoint x: 273, startPoint y: 161, endPoint x: 344, endPoint y: 195, distance: 79.4
click at [344, 172] on div "63659-1 93668 94903-B 31040 81754-Y 94789-B 53186 49079-T 70594 2677 69257 2685…" at bounding box center [275, 98] width 550 height 147
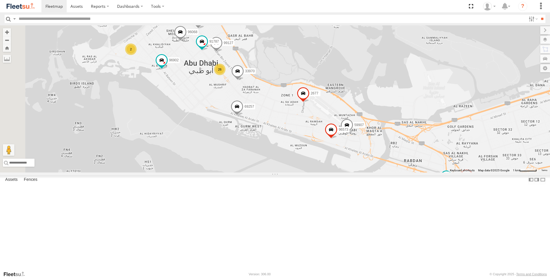
click at [243, 115] on span at bounding box center [237, 108] width 13 height 16
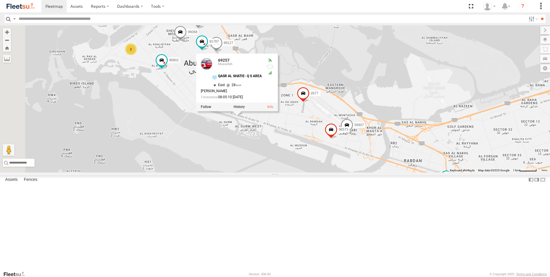
click at [300, 172] on div "63659-1 93668 94903-B 31040 81754-Y 94789-B 53186 49079-T 70594 2677 69257 2685…" at bounding box center [275, 98] width 550 height 147
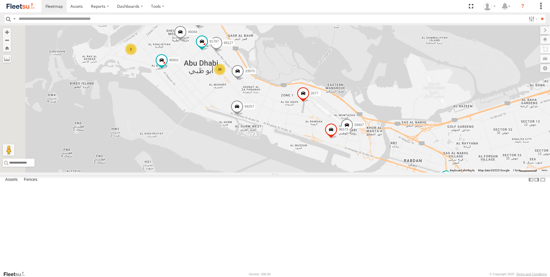
click at [337, 139] on span at bounding box center [331, 131] width 13 height 16
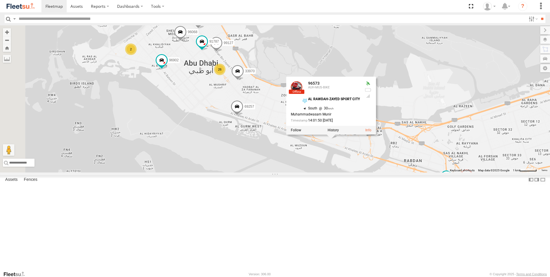
click at [348, 172] on div "63659-1 93668 94903-B 31040 81754-Y 94789-B 53186 49079-T 70594 2677 69257 2685…" at bounding box center [275, 98] width 550 height 147
